Goal: Task Accomplishment & Management: Complete application form

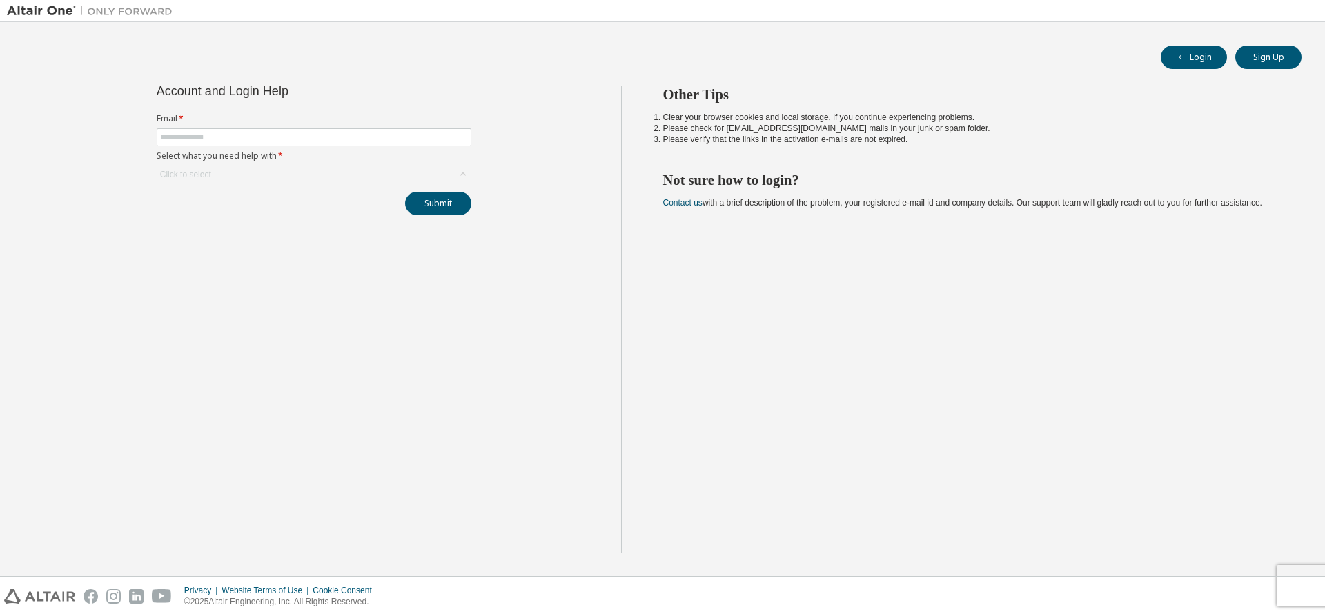
click at [248, 172] on div "Click to select" at bounding box center [313, 174] width 313 height 17
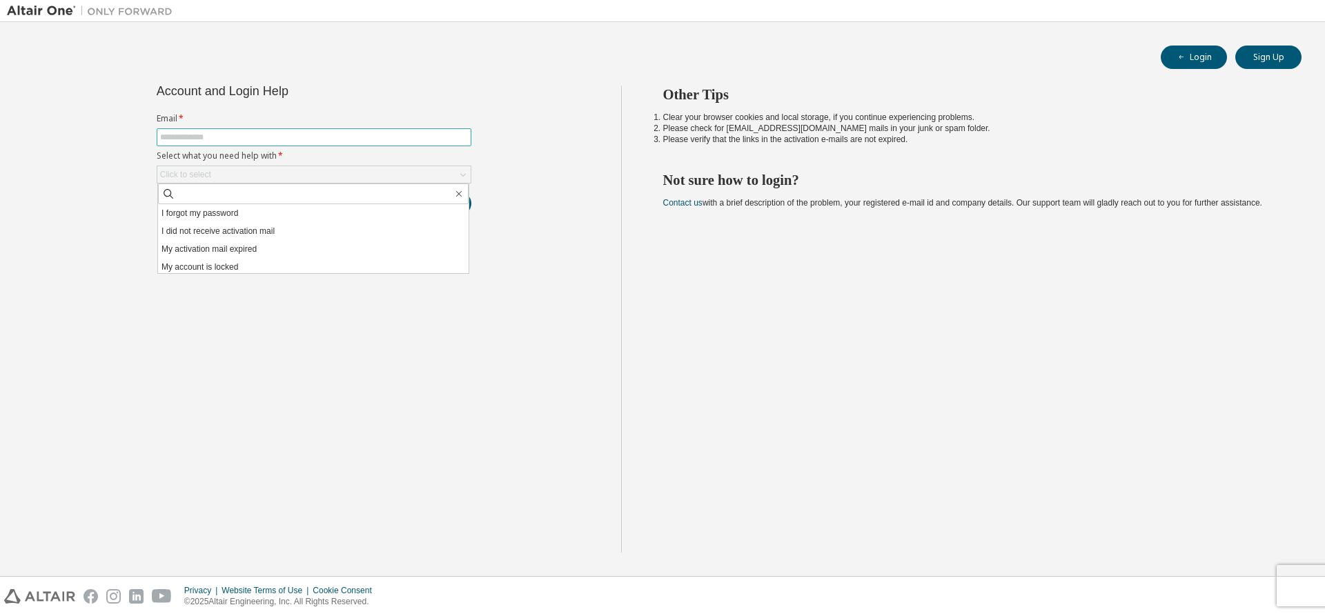
click at [273, 139] on input "text" at bounding box center [314, 137] width 308 height 11
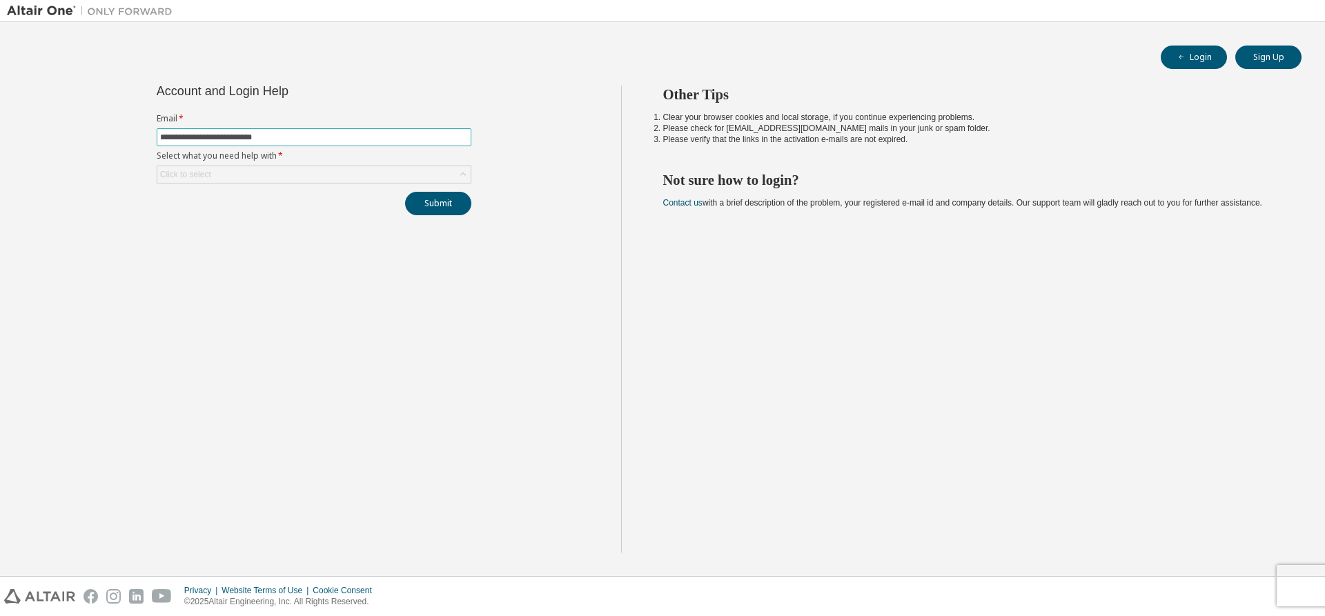
click at [405, 192] on button "Submit" at bounding box center [438, 203] width 66 height 23
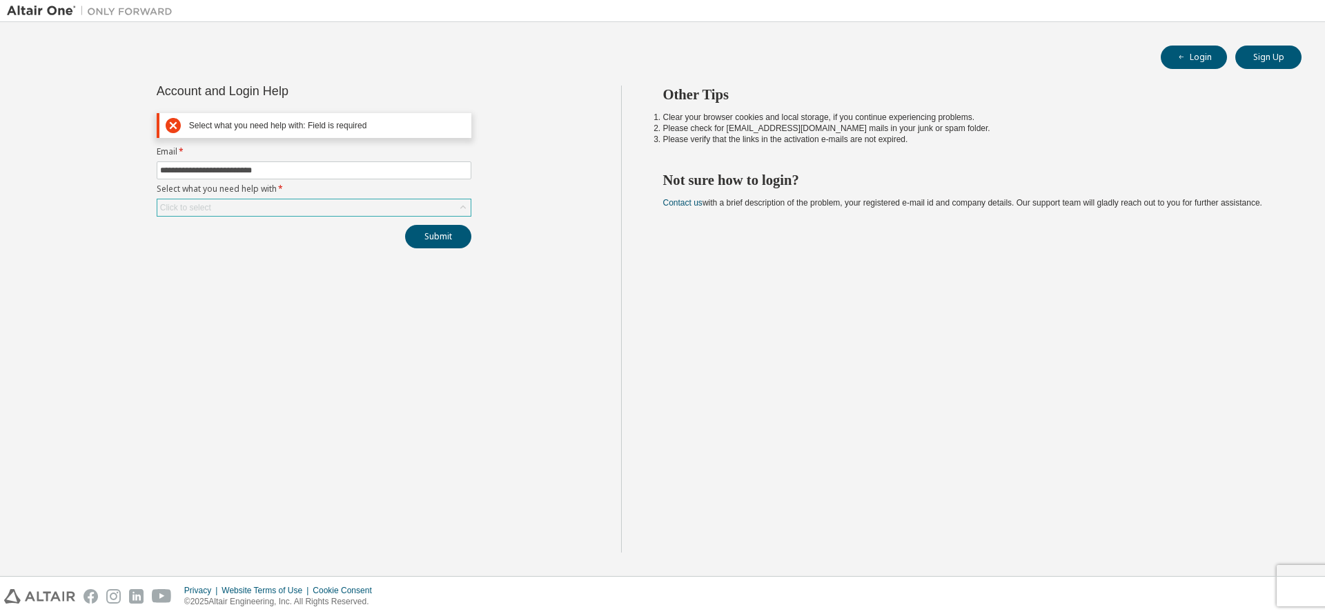
click at [284, 205] on div "Click to select" at bounding box center [313, 207] width 313 height 17
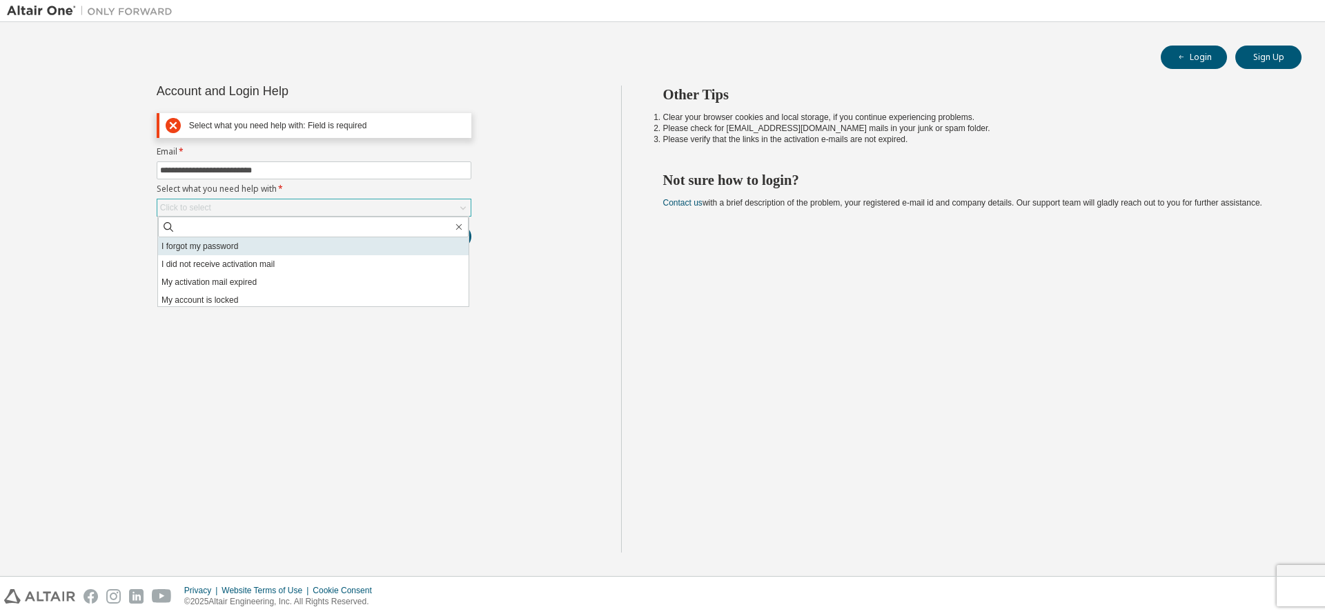
click at [220, 248] on li "I forgot my password" at bounding box center [313, 246] width 310 height 18
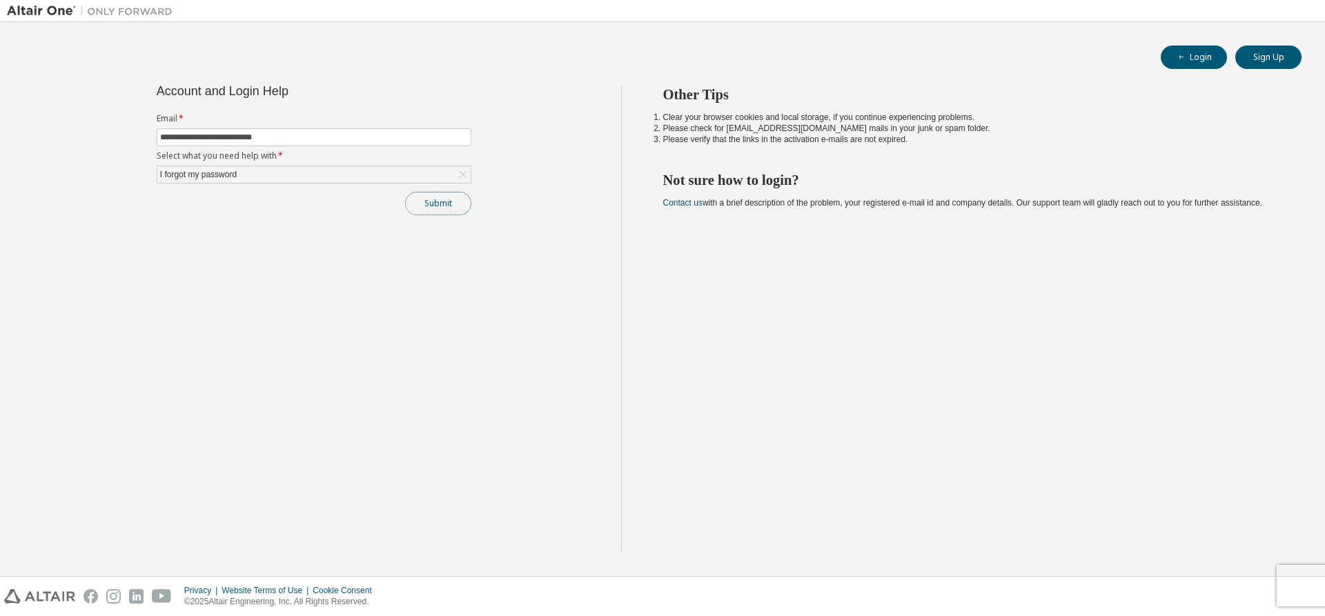
click at [428, 204] on button "Submit" at bounding box center [438, 203] width 66 height 23
click at [256, 135] on input "**********" at bounding box center [314, 137] width 308 height 11
type input "**********"
click at [430, 197] on button "Submit" at bounding box center [438, 203] width 66 height 23
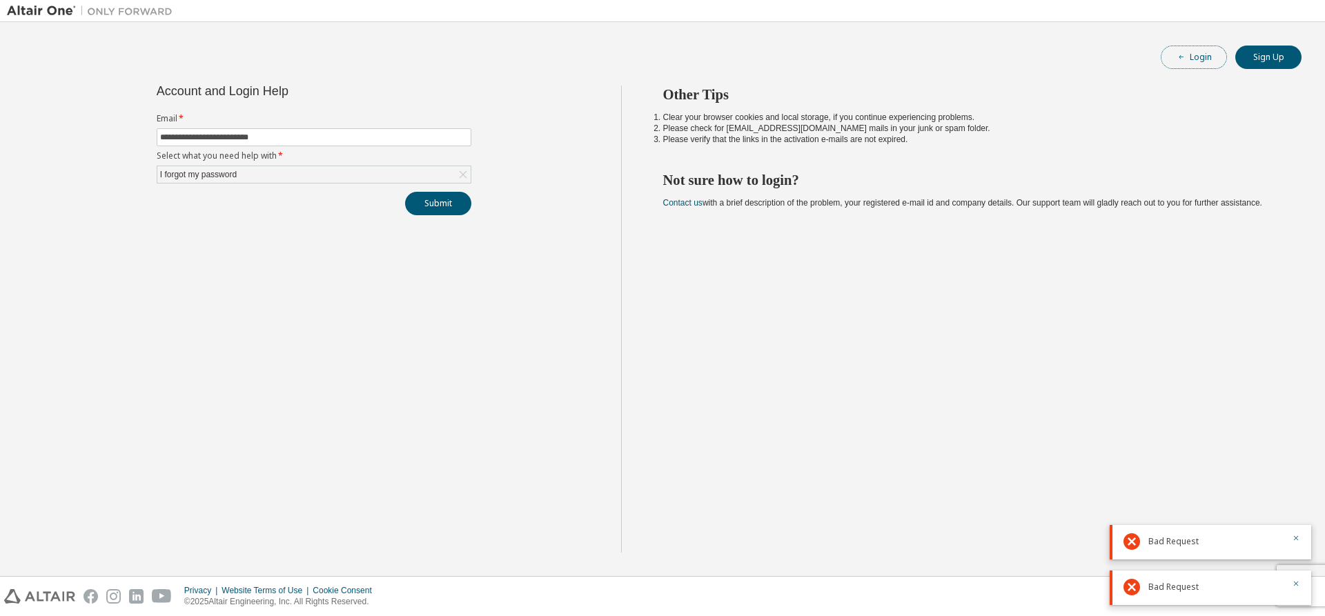
click at [1212, 57] on button "Login" at bounding box center [1194, 57] width 66 height 23
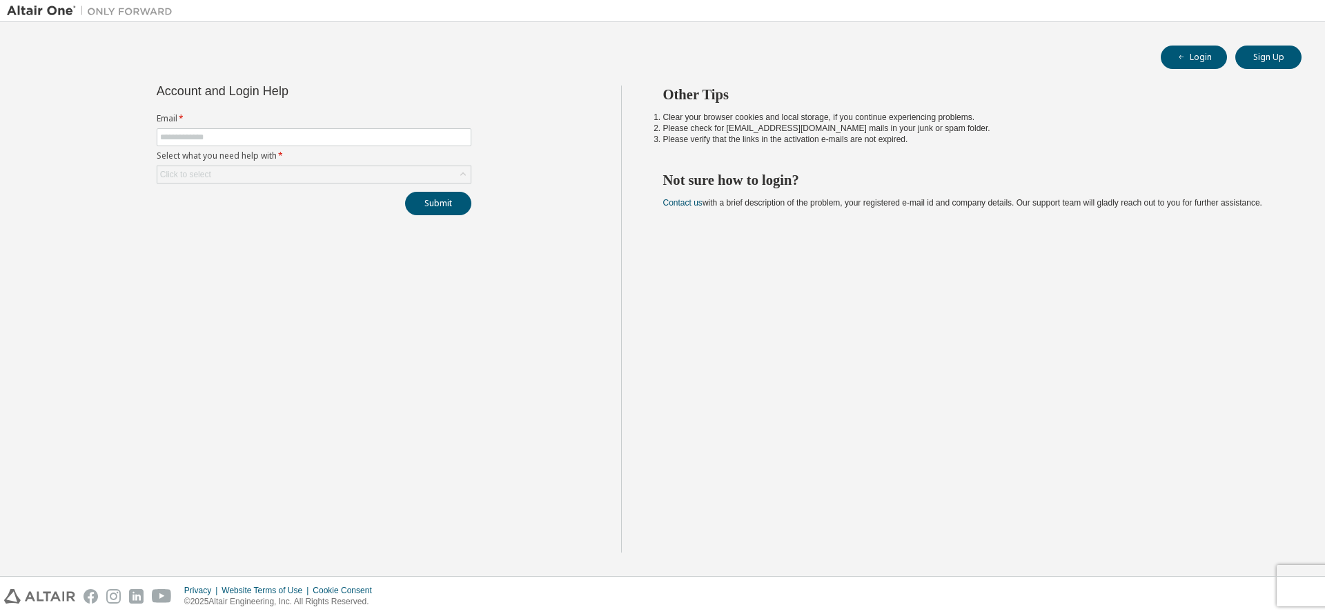
click at [254, 121] on label "Email *" at bounding box center [314, 118] width 315 height 11
click at [251, 128] on form "Email * Select what you need help with * Click to select" at bounding box center [314, 148] width 315 height 70
click at [251, 132] on input "text" at bounding box center [314, 137] width 308 height 11
drag, startPoint x: 255, startPoint y: 135, endPoint x: 269, endPoint y: 136, distance: 14.5
click at [257, 135] on input "**********" at bounding box center [314, 137] width 308 height 11
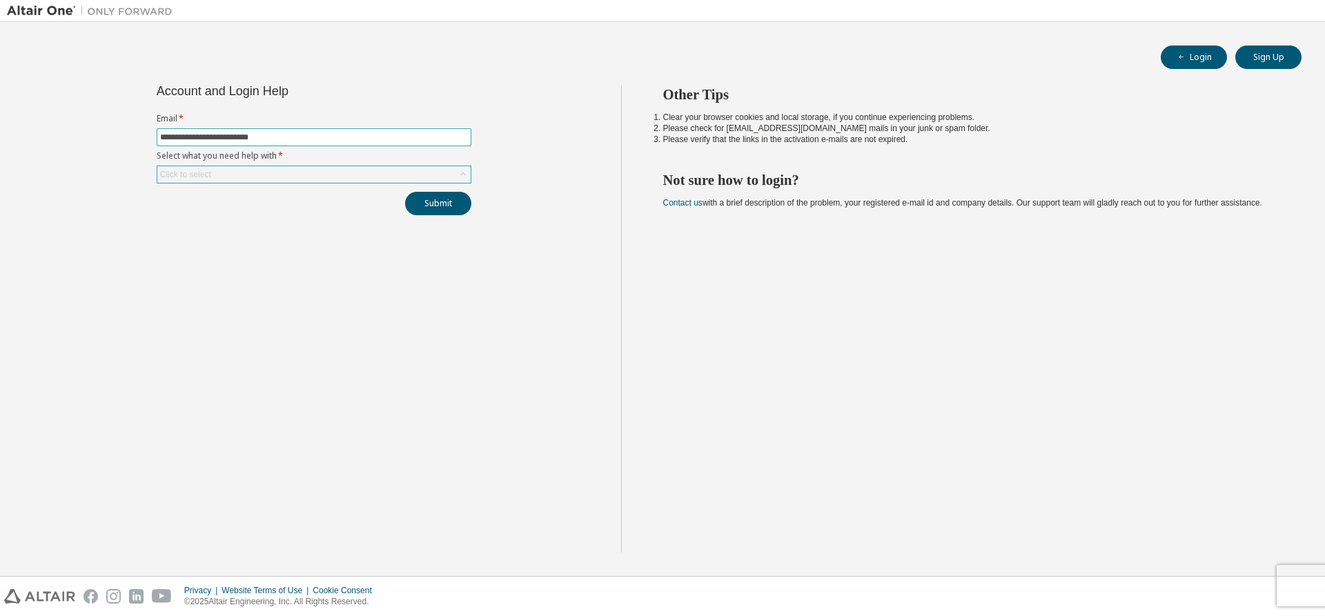
type input "**********"
click at [242, 180] on div "Click to select" at bounding box center [313, 174] width 313 height 17
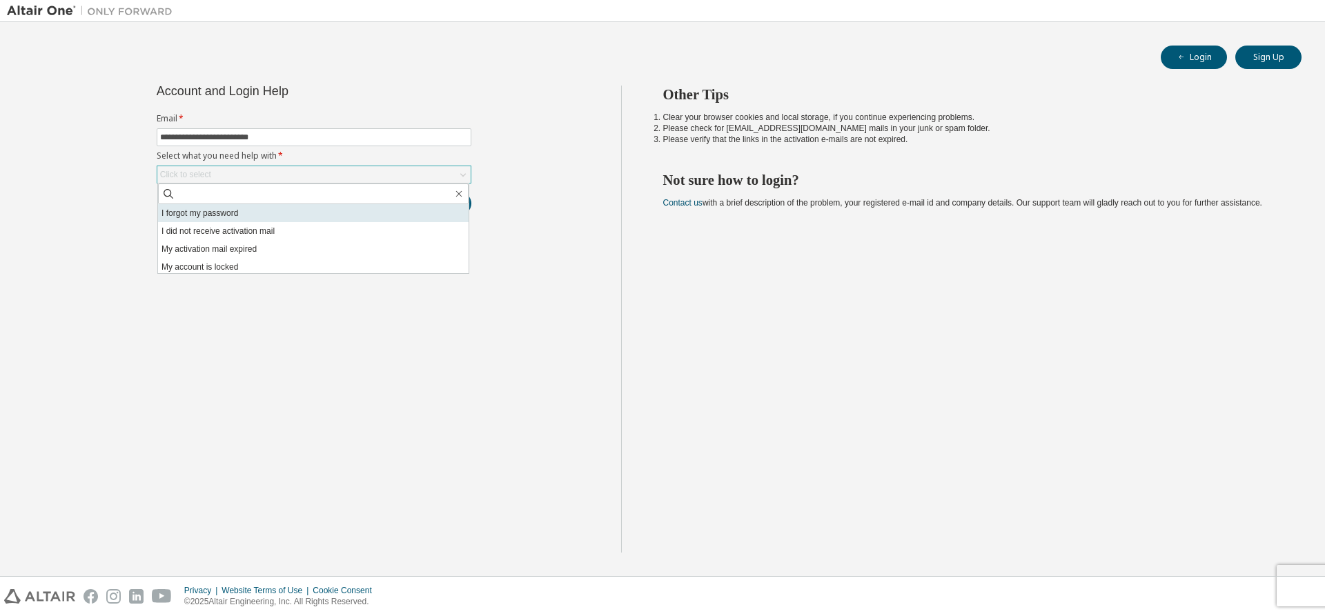
click at [224, 210] on li "I forgot my password" at bounding box center [313, 213] width 310 height 18
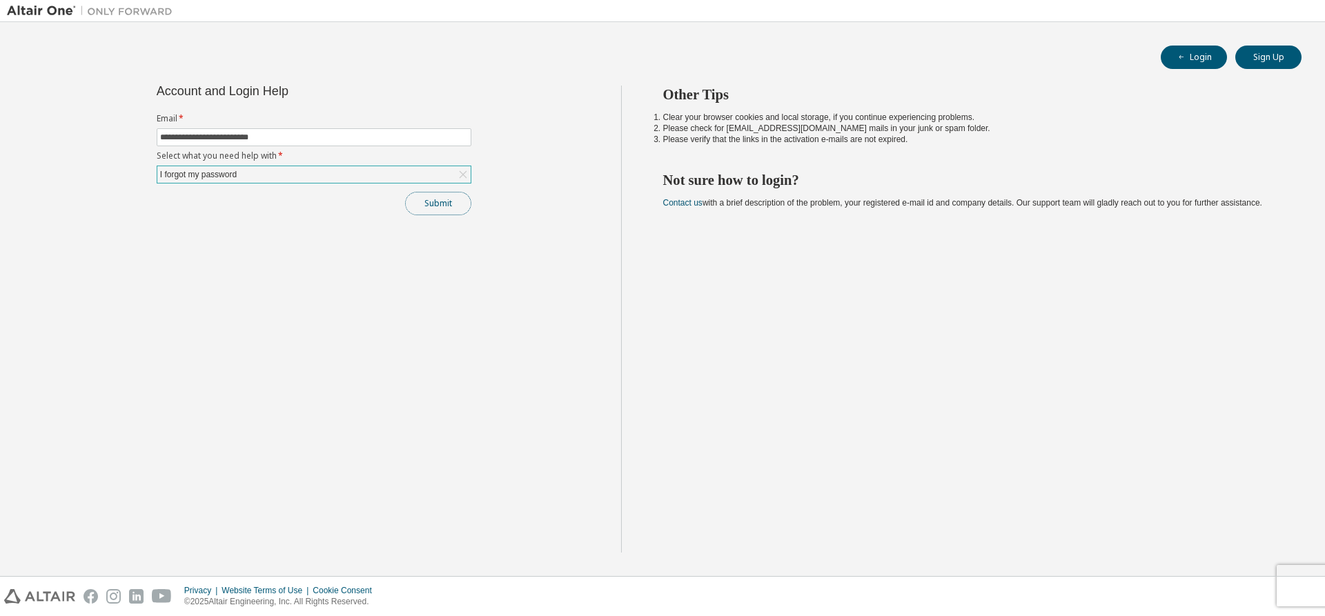
click at [455, 201] on button "Submit" at bounding box center [438, 203] width 66 height 23
click at [305, 175] on div "I forgot my password" at bounding box center [313, 174] width 313 height 17
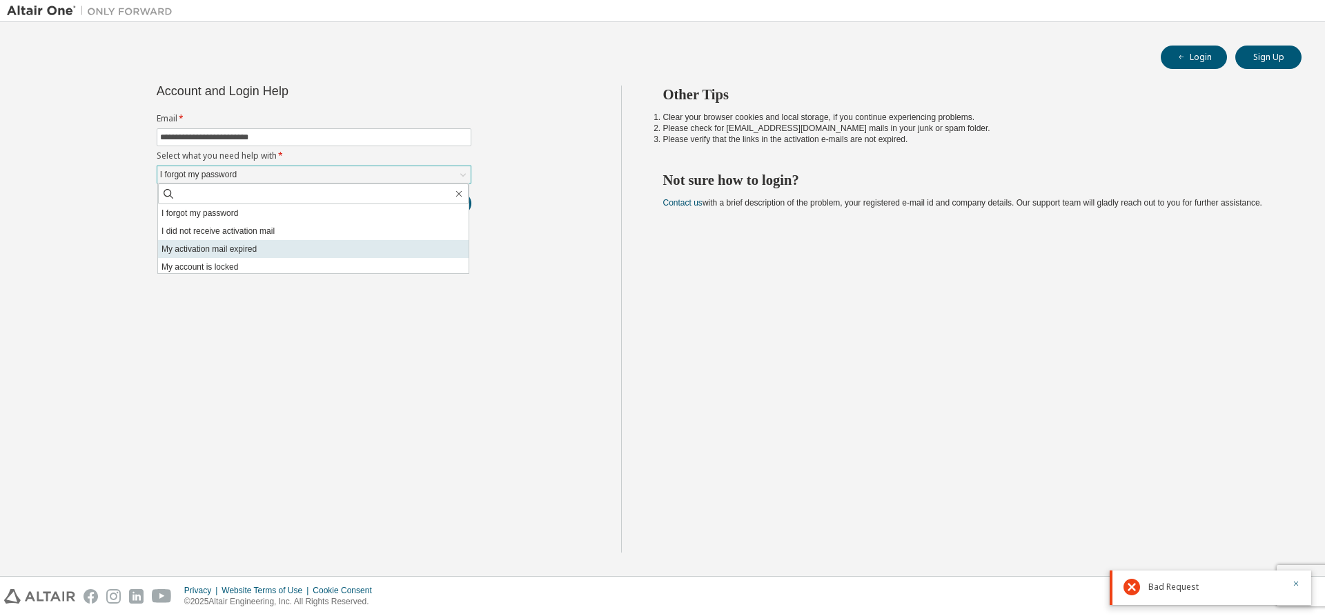
click at [293, 249] on li "My activation mail expired" at bounding box center [313, 249] width 310 height 18
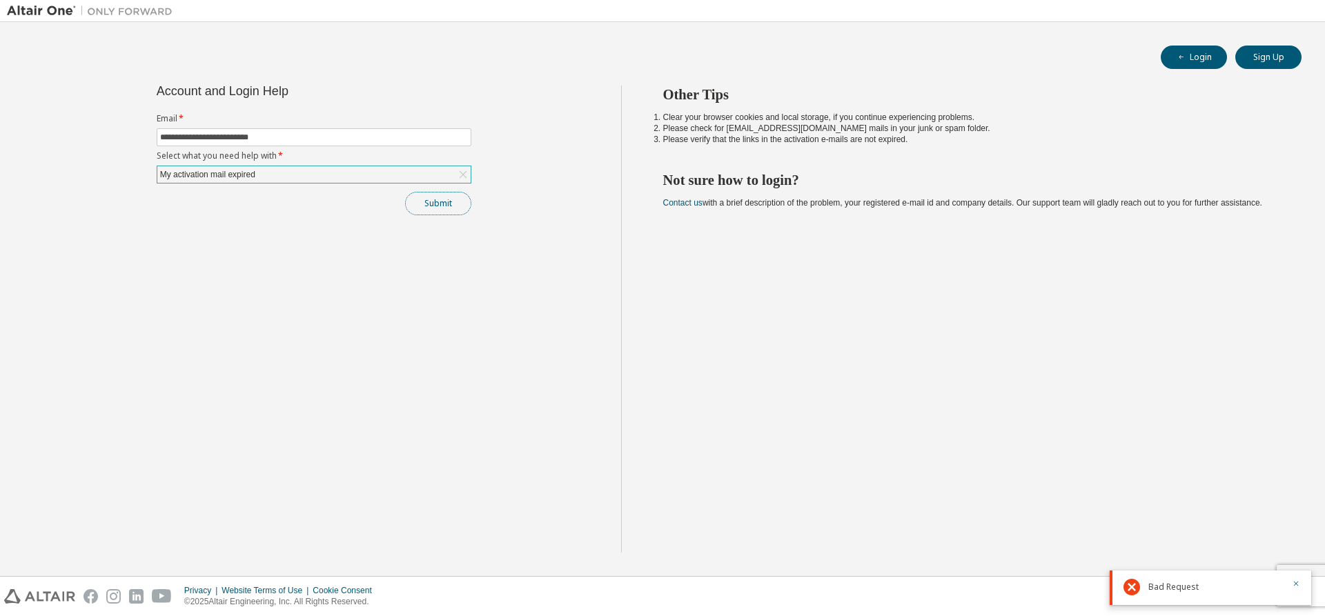
click at [444, 206] on button "Submit" at bounding box center [438, 203] width 66 height 23
click at [1221, 59] on button "Login" at bounding box center [1194, 57] width 66 height 23
